Goal: Task Accomplishment & Management: Complete application form

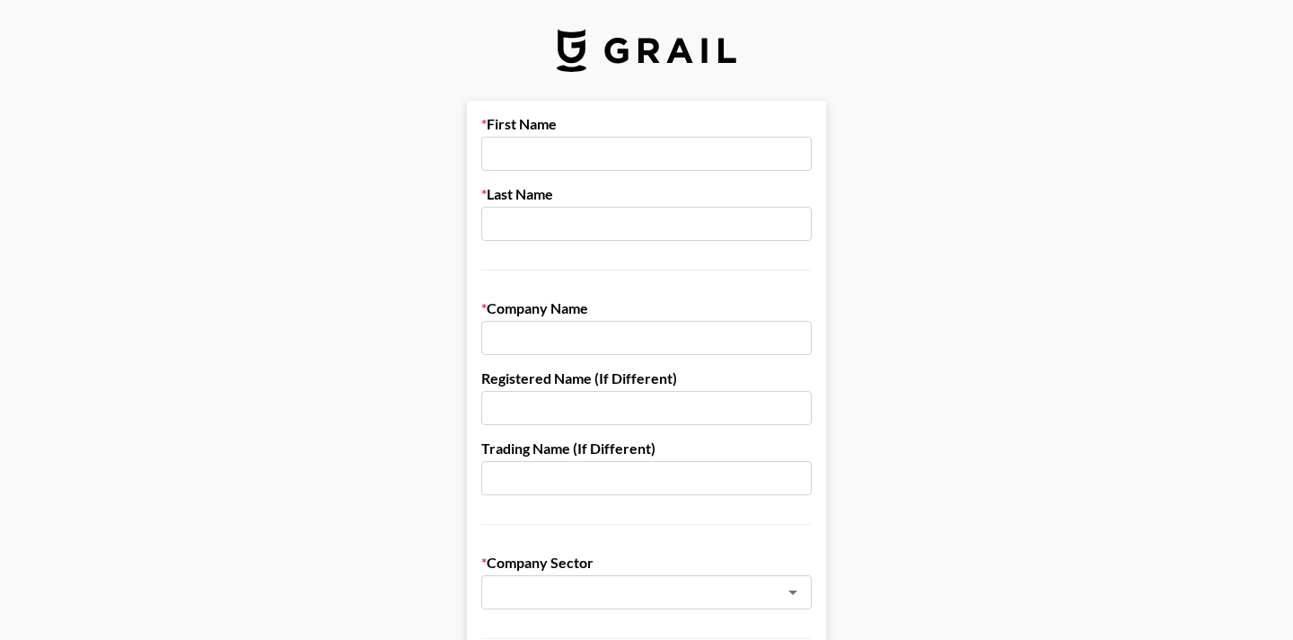
click at [519, 162] on input "text" at bounding box center [646, 154] width 331 height 34
type input "[PERSON_NAME]"
click at [535, 224] on input "text" at bounding box center [646, 224] width 331 height 34
type input "Ambos"
click at [530, 340] on input "text" at bounding box center [646, 338] width 331 height 34
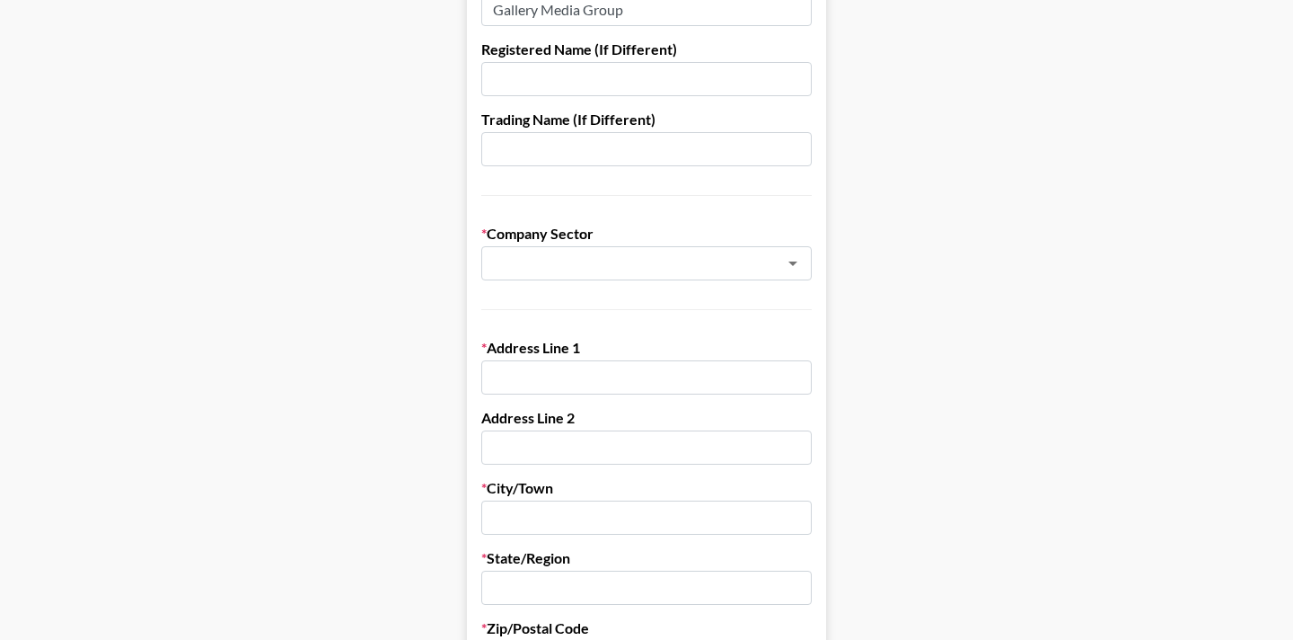
scroll to position [334, 0]
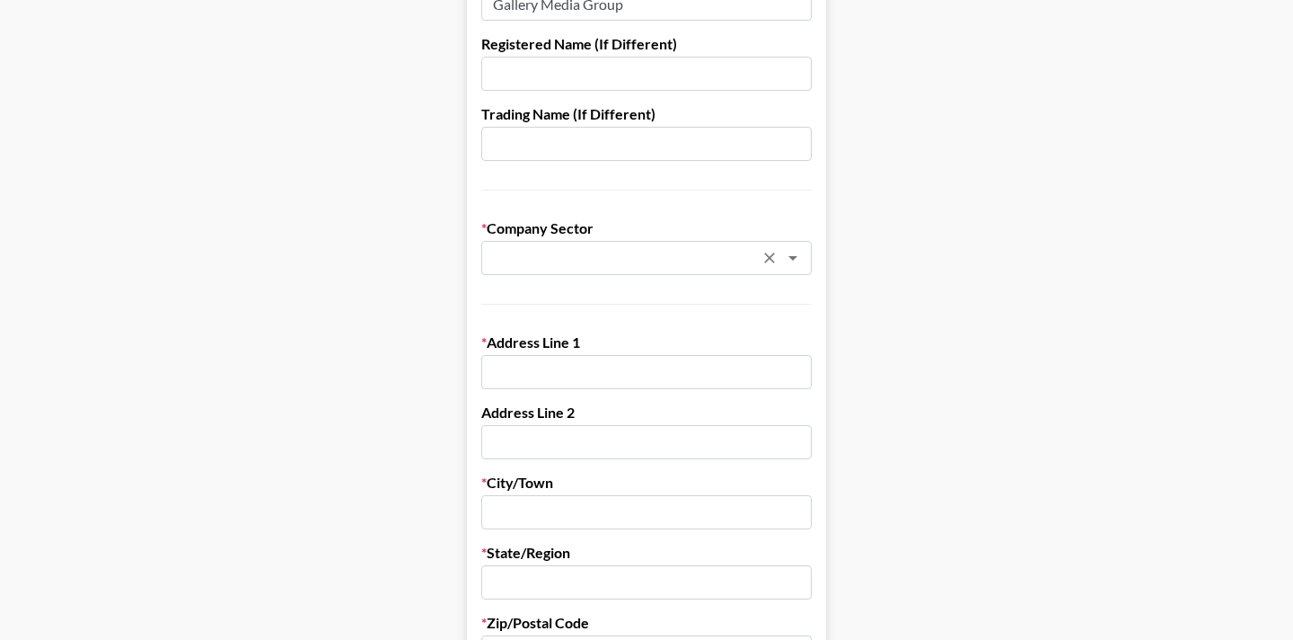
click at [536, 242] on div "​" at bounding box center [646, 258] width 331 height 34
type input "Gallery Media Group"
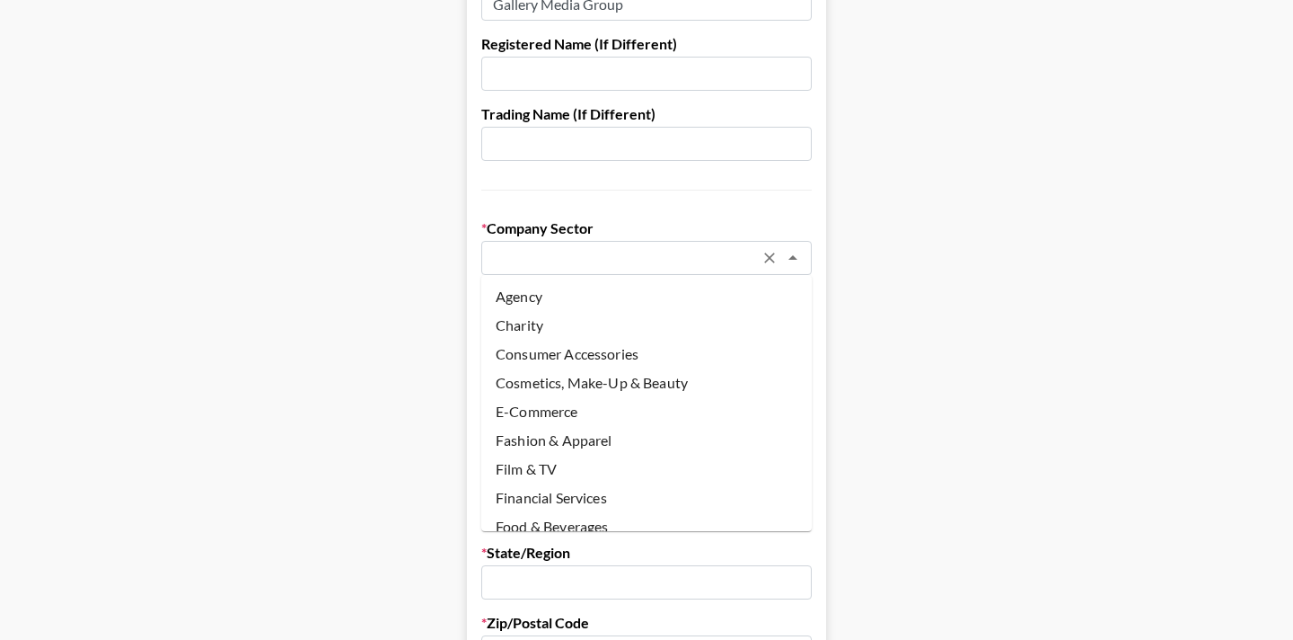
click at [539, 297] on li "Agency" at bounding box center [646, 296] width 331 height 29
type input "Agency"
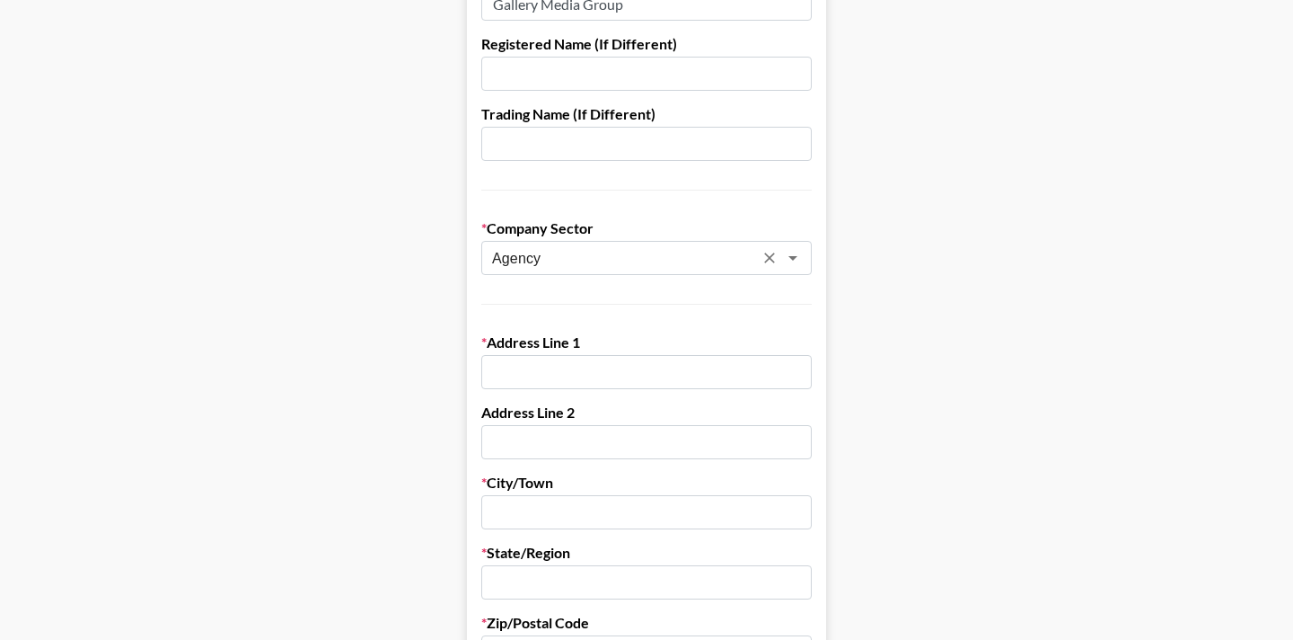
click at [534, 389] on form "First Name [PERSON_NAME] Last Name [PERSON_NAME] Company Name Gallery Media Gro…" at bounding box center [646, 541] width 359 height 1551
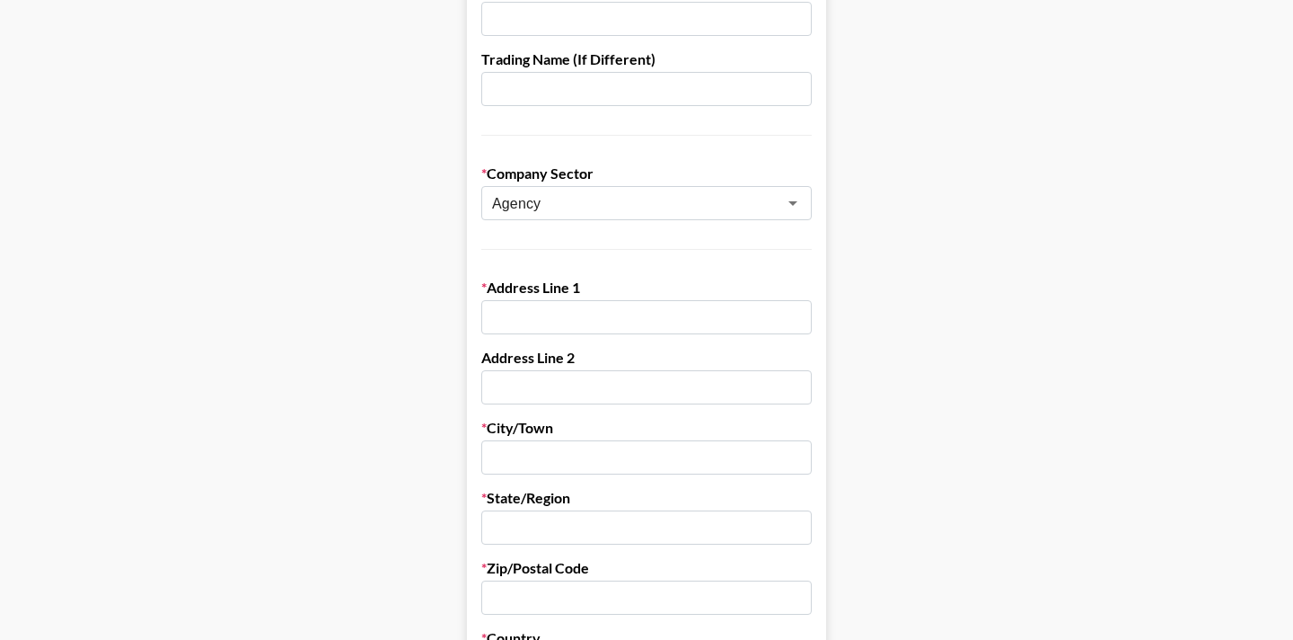
scroll to position [392, 0]
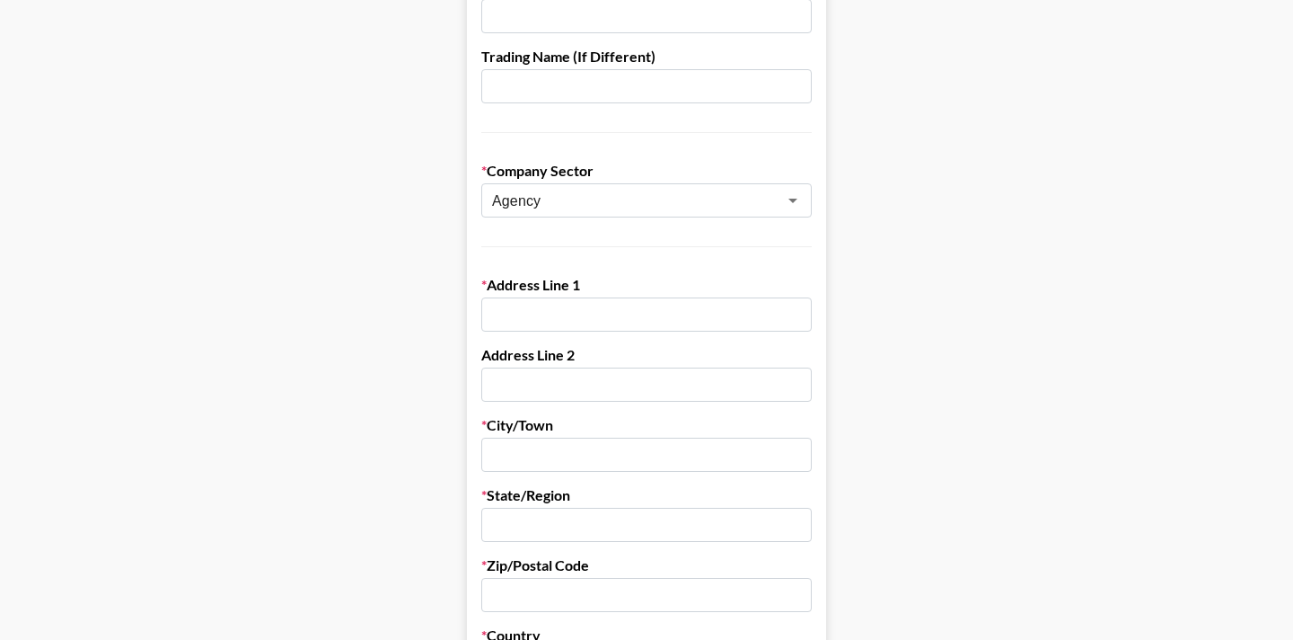
click at [529, 350] on label "Address Line 2" at bounding box center [646, 355] width 331 height 18
click at [529, 308] on input "text" at bounding box center [646, 314] width 331 height 34
type input "10 [PERSON_NAME] Yards"
click at [534, 469] on input "text" at bounding box center [646, 454] width 331 height 34
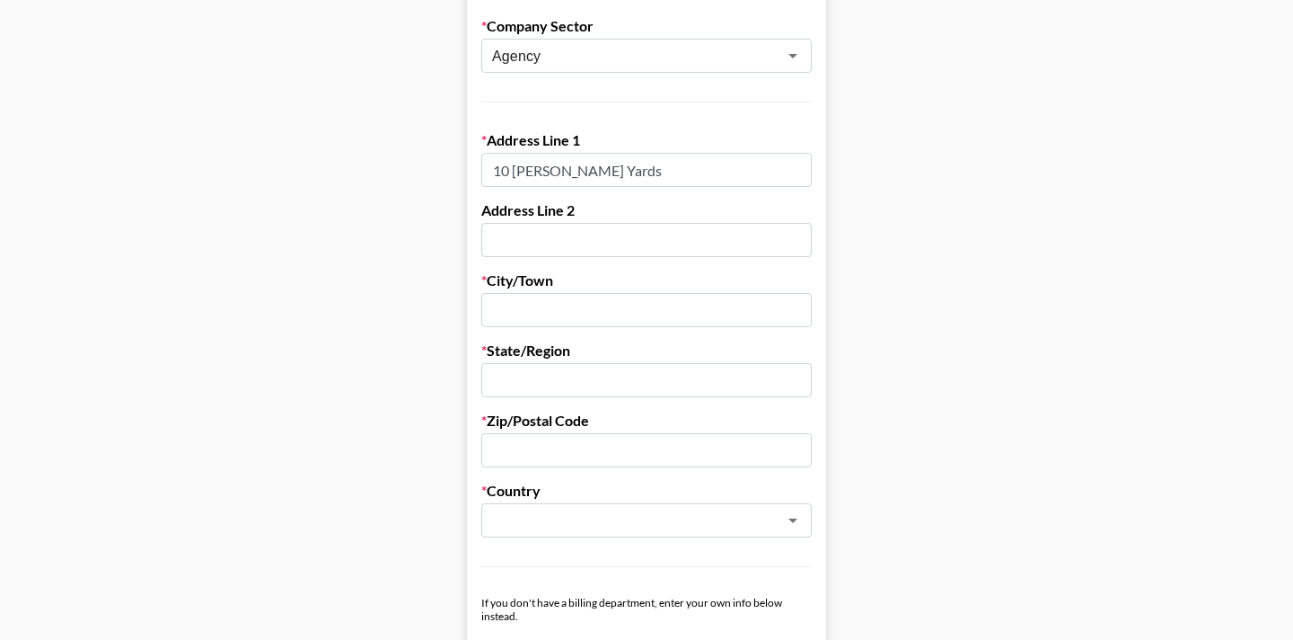
scroll to position [539, 0]
click at [562, 242] on input "text" at bounding box center [646, 237] width 331 height 34
type input "Floor 25"
click at [561, 303] on input "text" at bounding box center [646, 307] width 331 height 34
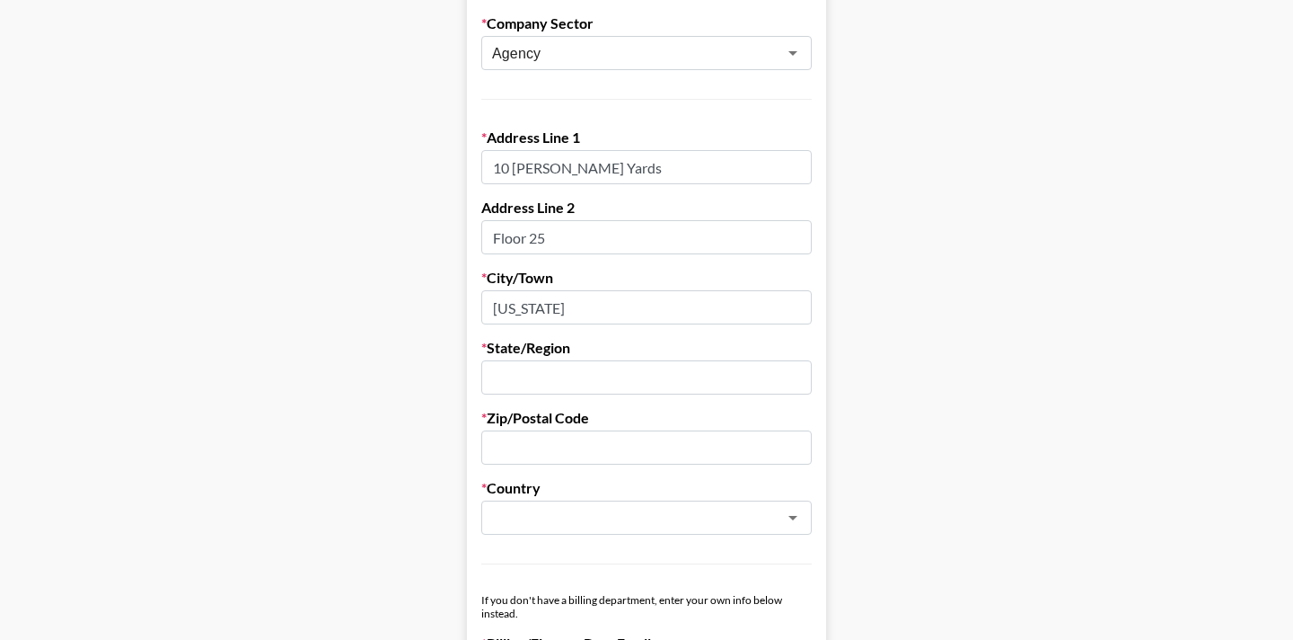
type input "[US_STATE]"
click at [558, 384] on input "text" at bounding box center [646, 377] width 331 height 34
type input "[US_STATE]"
click at [553, 448] on input "text" at bounding box center [646, 447] width 331 height 34
type input "10001"
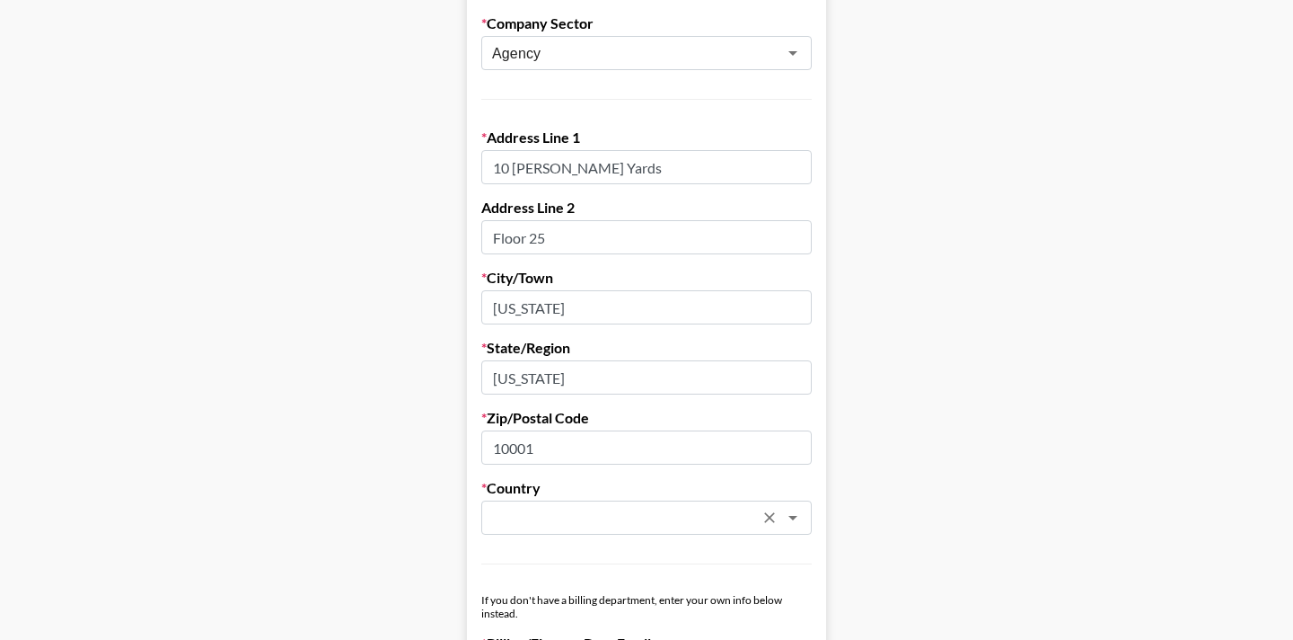
click at [549, 525] on input "text" at bounding box center [622, 518] width 261 height 21
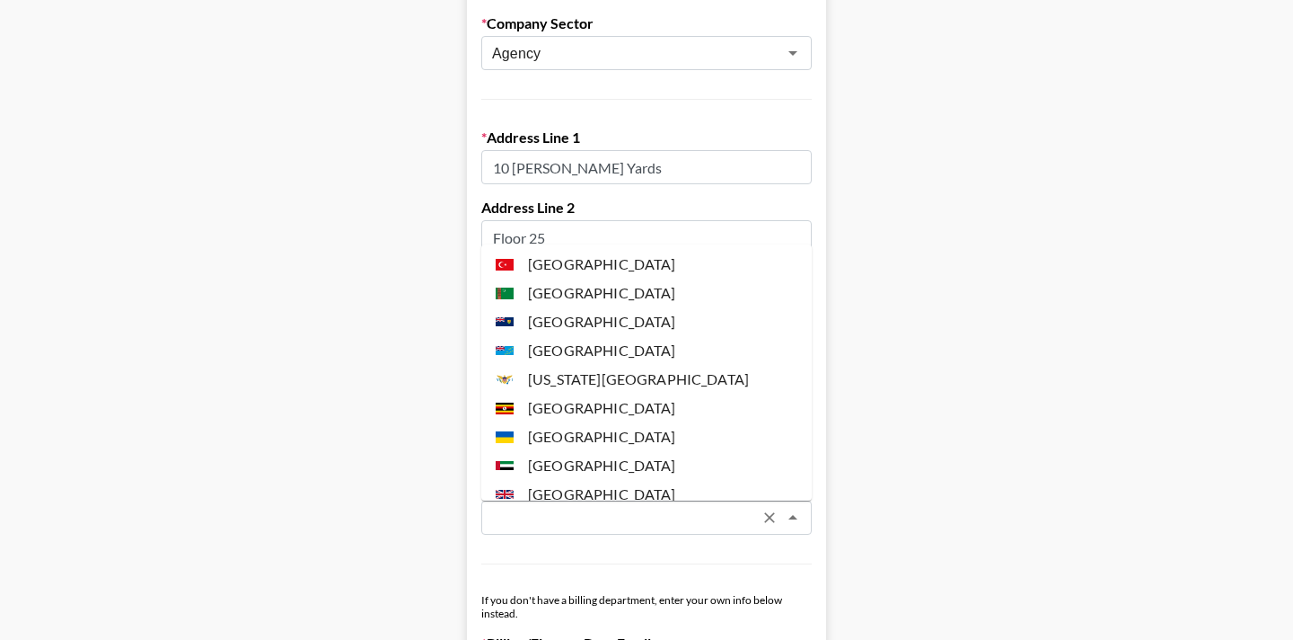
scroll to position [6627, 0]
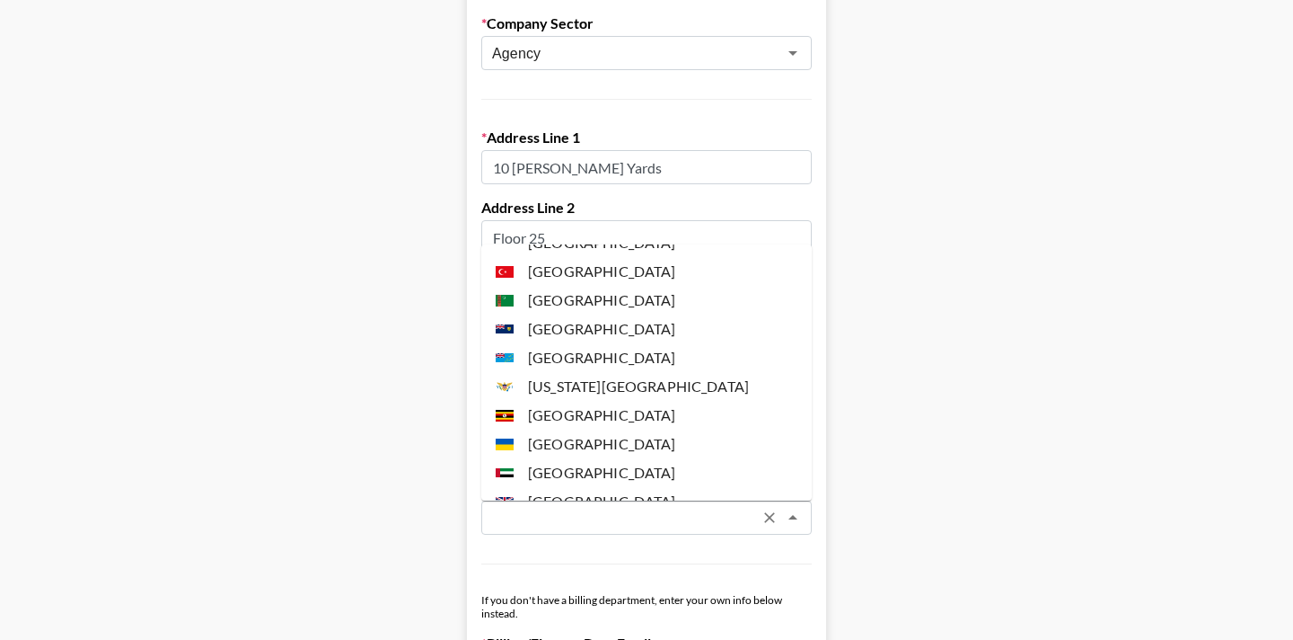
click at [552, 544] on li "[GEOGRAPHIC_DATA]" at bounding box center [646, 558] width 331 height 29
type input "[GEOGRAPHIC_DATA]"
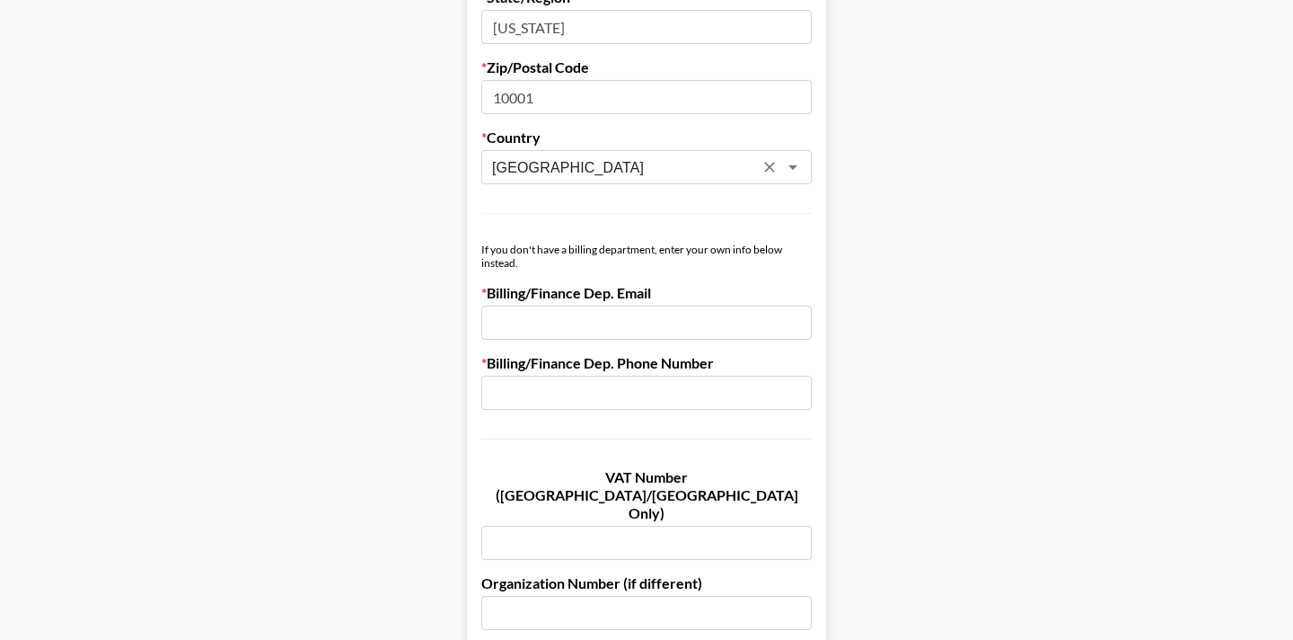
scroll to position [1077, 0]
